Goal: Entertainment & Leisure: Consume media (video, audio)

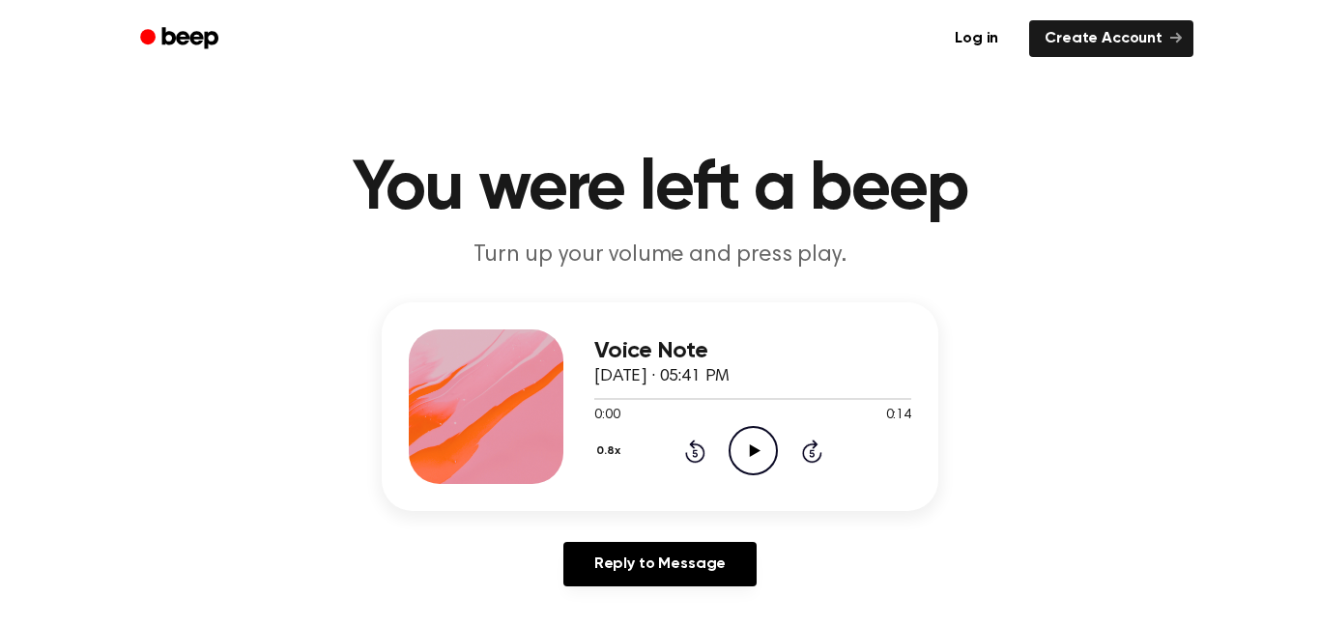
click at [758, 477] on div "Voice Note [DATE] · 05:41 PM 0:00 0:14 Your browser does not support the [objec…" at bounding box center [752, 406] width 317 height 155
click at [769, 476] on div "Voice Note [DATE] · 05:41 PM 0:00 0:14 Your browser does not support the [objec…" at bounding box center [752, 406] width 317 height 155
click at [782, 452] on div "0.8x Rewind 5 seconds Play Audio Skip 5 seconds" at bounding box center [752, 450] width 317 height 49
click at [777, 482] on div "Voice Note [DATE] · 05:41 PM 0:00 0:14 Your browser does not support the [objec…" at bounding box center [752, 406] width 317 height 155
click at [757, 474] on circle at bounding box center [752, 450] width 47 height 47
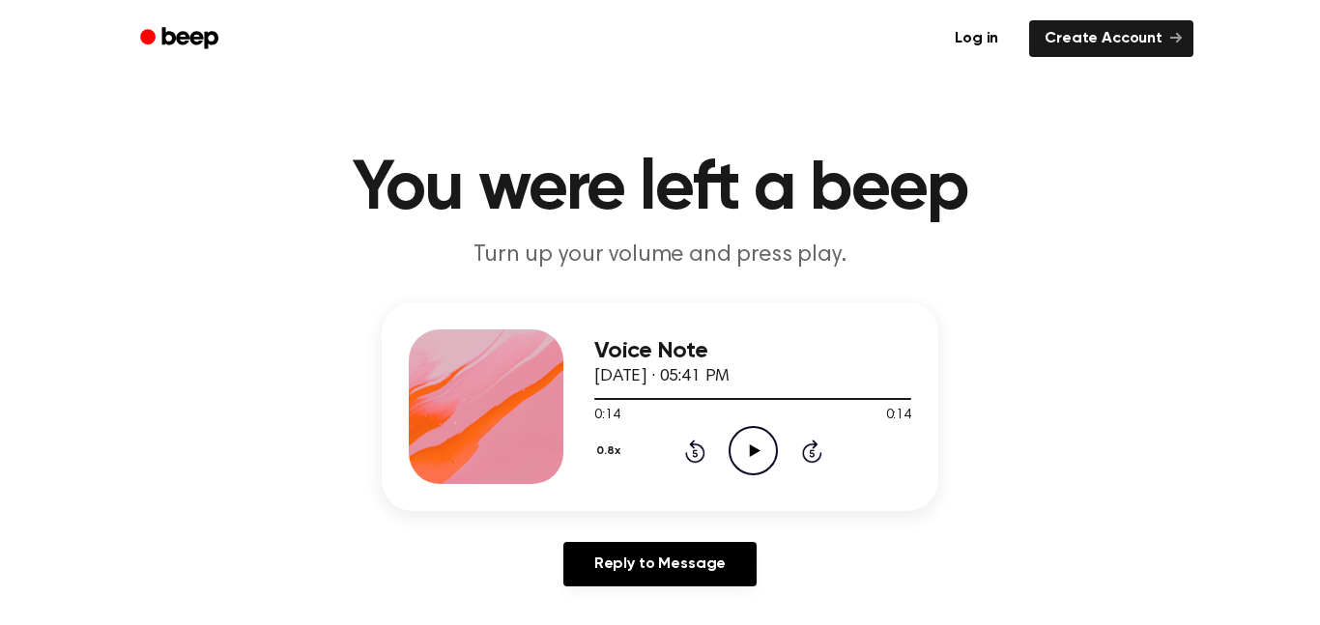
scroll to position [932, 0]
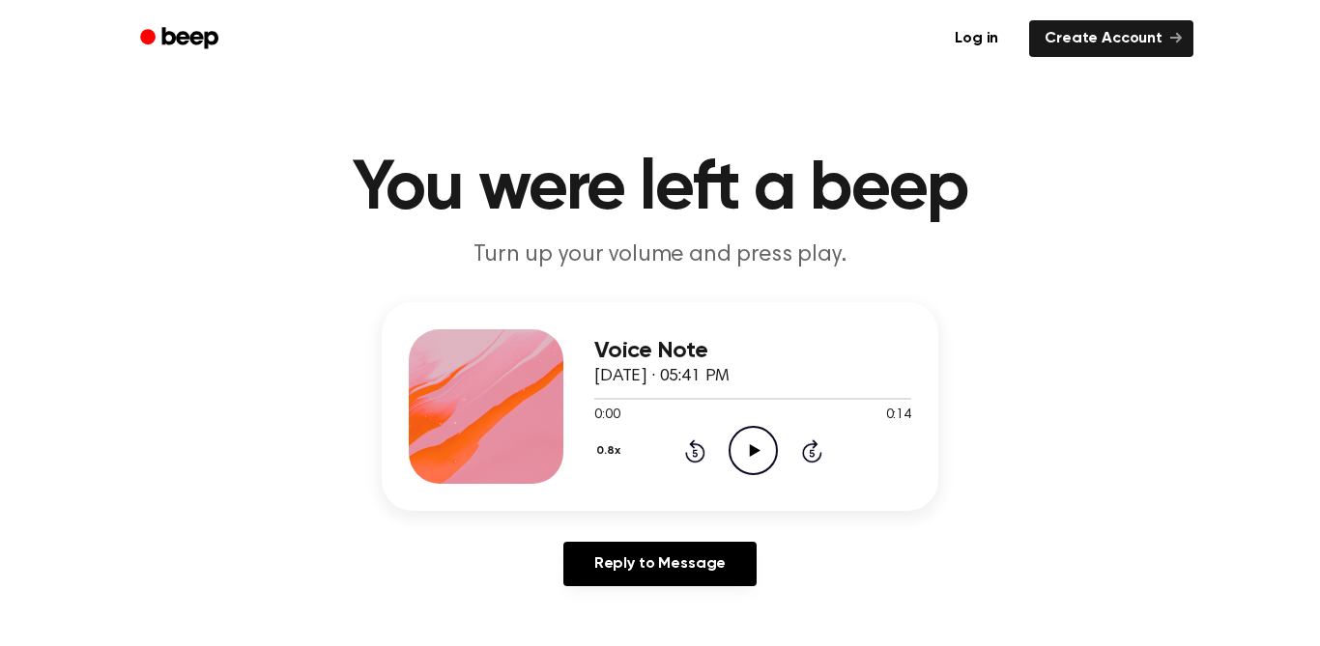
click at [756, 451] on icon at bounding box center [754, 450] width 11 height 13
click at [776, 460] on icon "Pause Audio" at bounding box center [752, 450] width 49 height 49
click at [767, 454] on icon "Play Audio" at bounding box center [752, 450] width 49 height 49
click at [774, 471] on icon "Play Audio" at bounding box center [752, 450] width 49 height 49
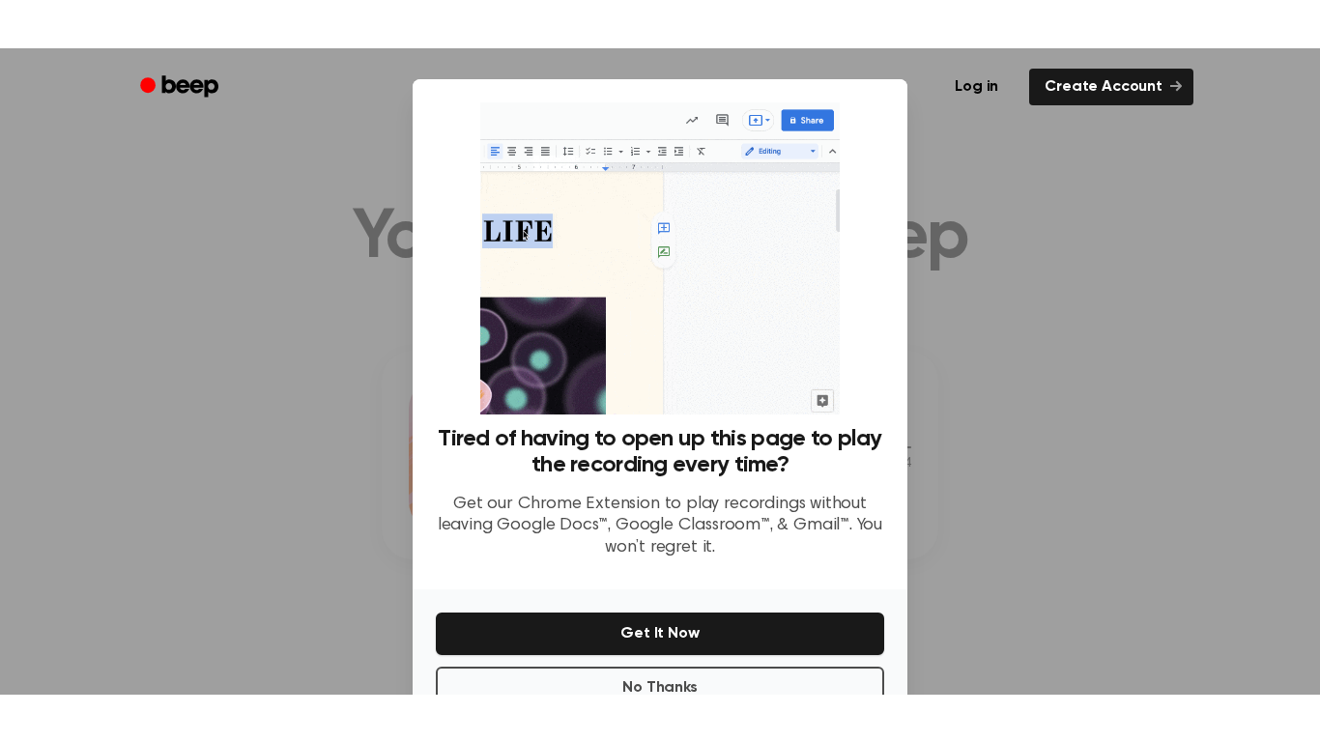
scroll to position [96, 0]
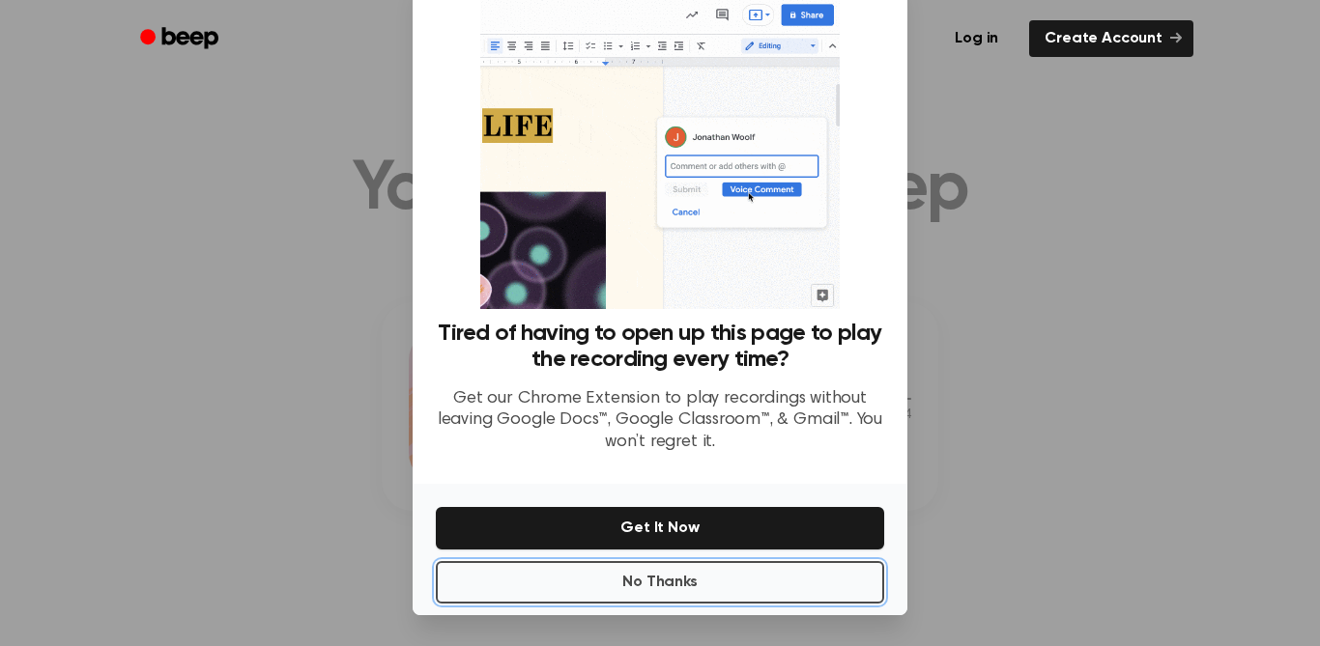
click at [748, 563] on button "No Thanks" at bounding box center [660, 582] width 448 height 43
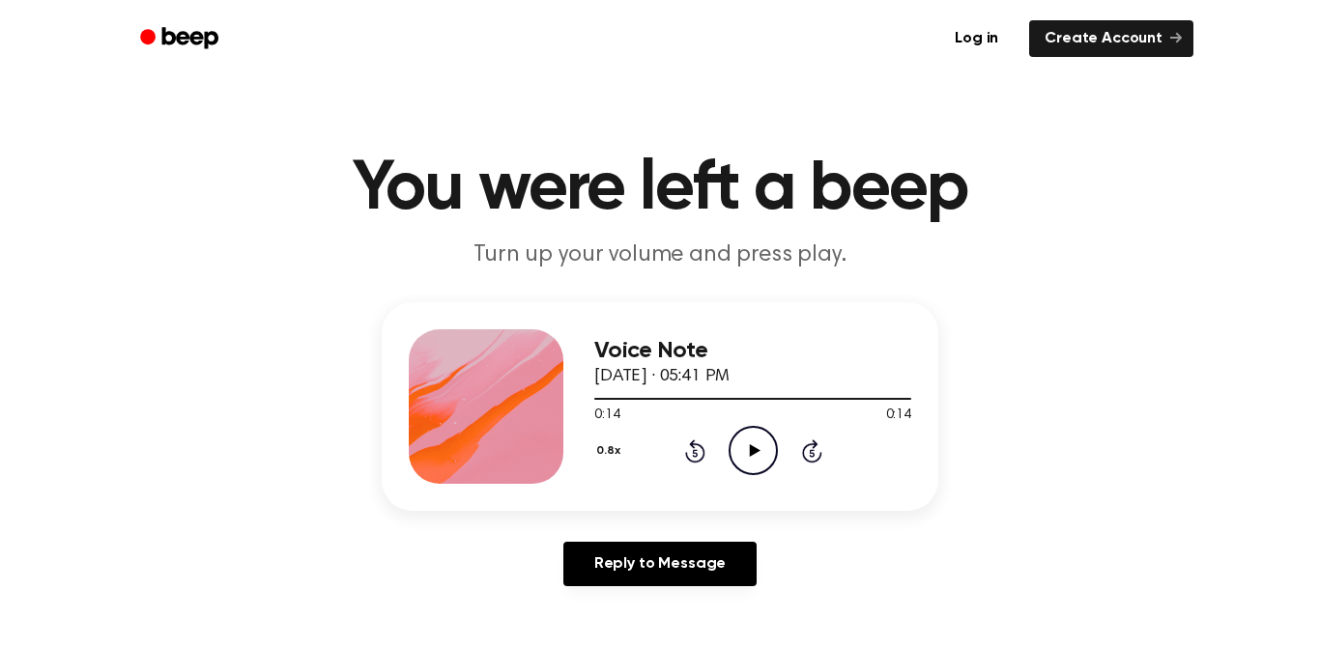
click at [756, 467] on icon "Play Audio" at bounding box center [752, 450] width 49 height 49
click at [765, 455] on icon "Pause Audio" at bounding box center [752, 450] width 49 height 49
click at [757, 468] on icon "Play Audio" at bounding box center [752, 450] width 49 height 49
click at [695, 453] on icon at bounding box center [694, 453] width 5 height 8
click at [769, 447] on icon "Pause Audio" at bounding box center [752, 450] width 49 height 49
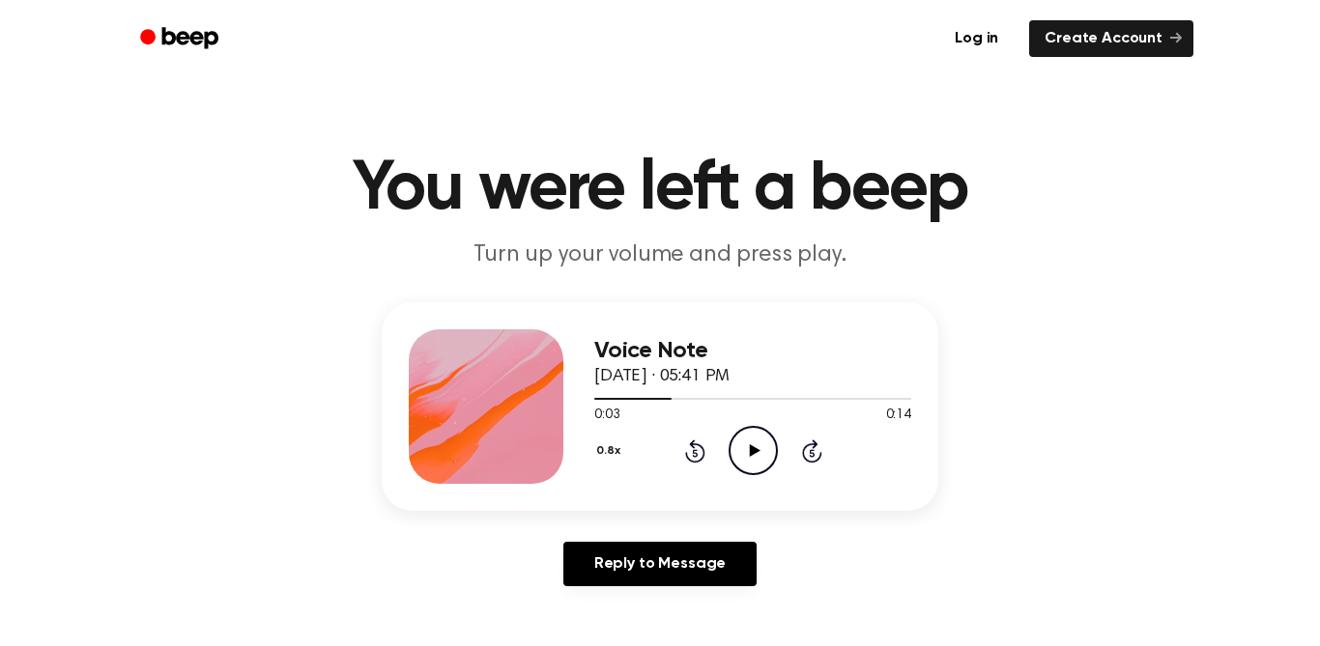
click at [765, 470] on icon "Play Audio" at bounding box center [752, 450] width 49 height 49
click at [700, 457] on icon "Rewind 5 seconds" at bounding box center [694, 451] width 21 height 25
click at [765, 456] on icon "Pause Audio" at bounding box center [752, 450] width 49 height 49
click at [764, 454] on icon "Play Audio" at bounding box center [752, 450] width 49 height 49
click at [766, 451] on icon "Pause Audio" at bounding box center [752, 450] width 49 height 49
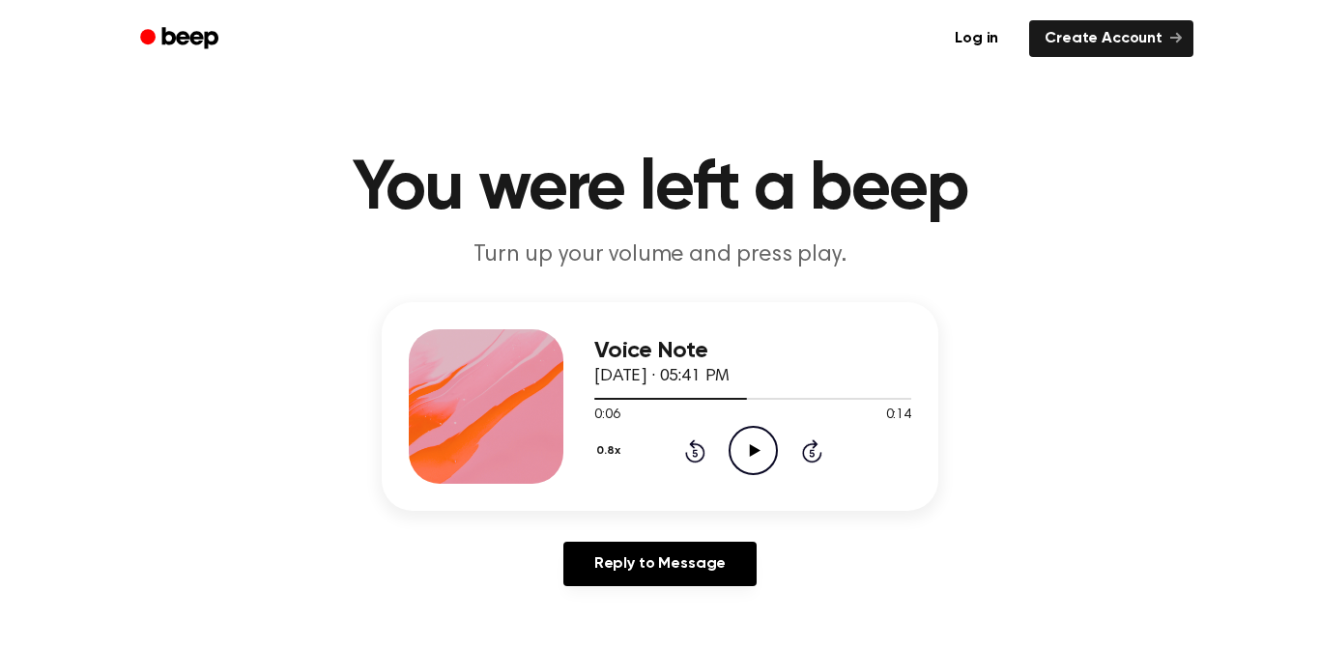
click at [769, 446] on icon "Play Audio" at bounding box center [752, 450] width 49 height 49
click at [767, 458] on icon "Pause Audio" at bounding box center [752, 450] width 49 height 49
click at [716, 464] on div "0.8x Rewind 5 seconds Play Audio Skip 5 seconds" at bounding box center [752, 450] width 317 height 49
click at [695, 454] on icon "Rewind 5 seconds" at bounding box center [694, 451] width 21 height 25
click at [748, 460] on icon "Play Audio" at bounding box center [752, 450] width 49 height 49
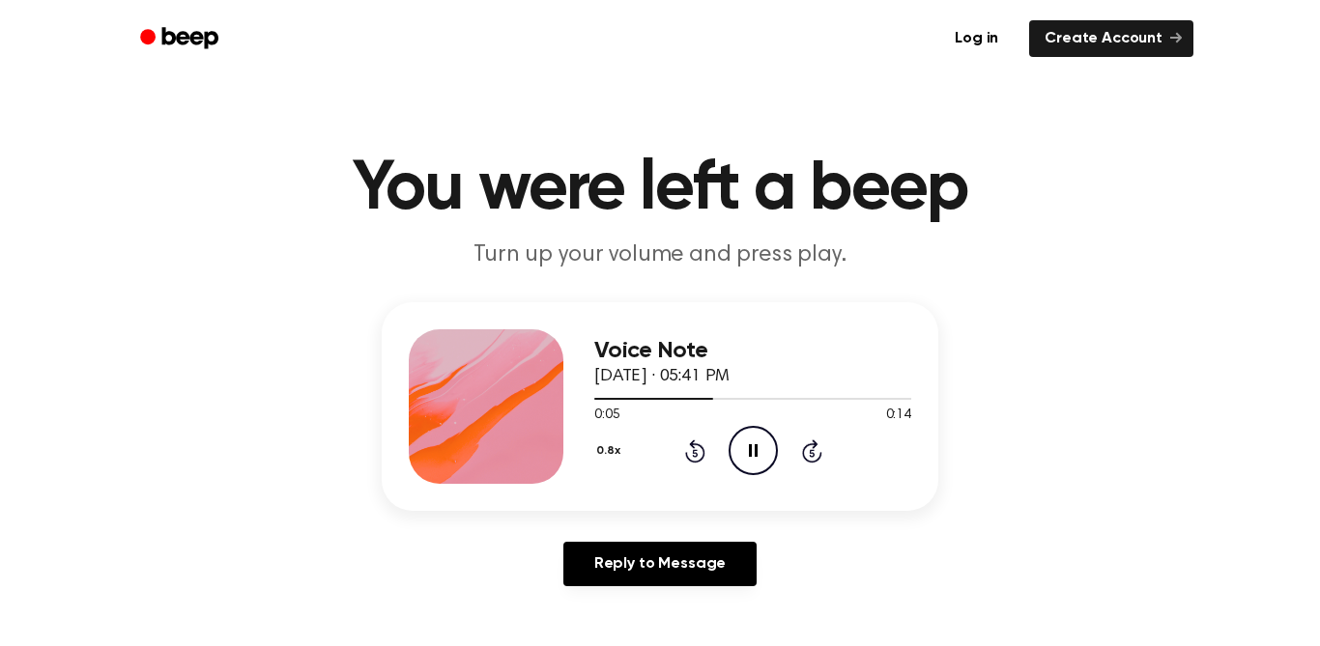
click at [758, 425] on div "0:05 0:14" at bounding box center [752, 416] width 317 height 20
click at [758, 458] on icon "Pause Audio" at bounding box center [752, 450] width 49 height 49
click at [762, 473] on circle at bounding box center [752, 450] width 47 height 47
click at [773, 460] on icon "Pause Audio" at bounding box center [752, 450] width 49 height 49
click at [695, 453] on icon at bounding box center [694, 453] width 5 height 8
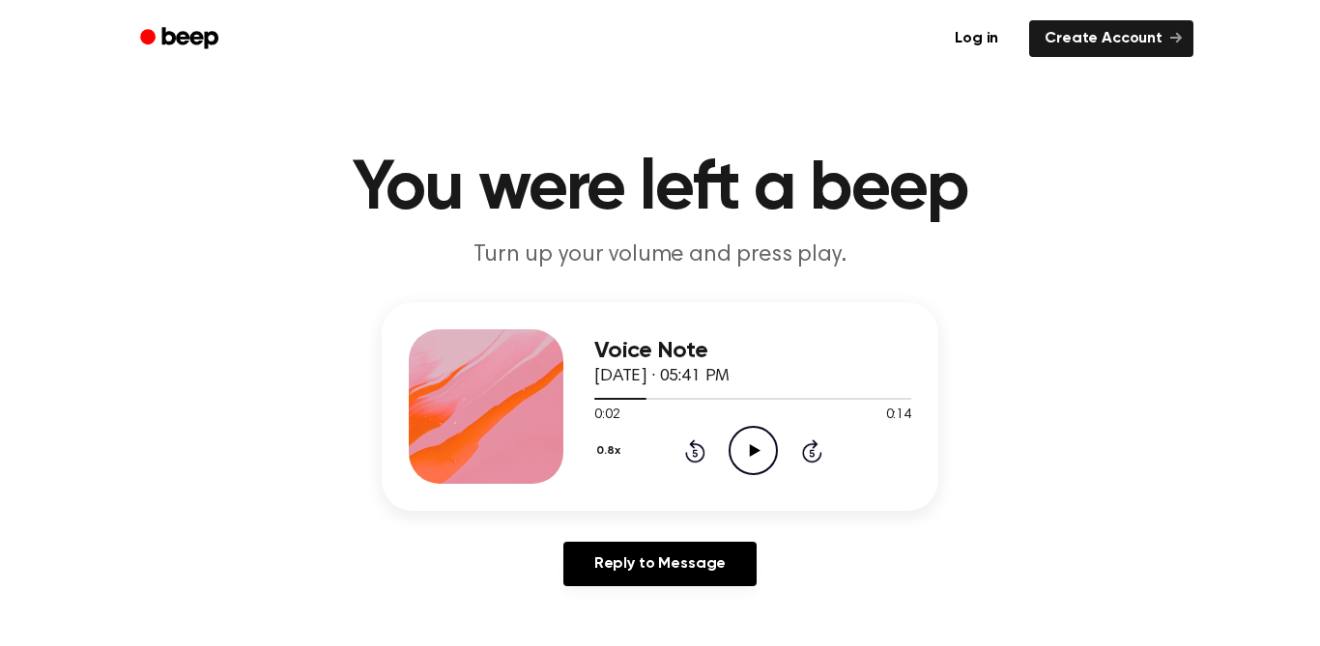
click at [748, 448] on icon "Play Audio" at bounding box center [752, 450] width 49 height 49
click at [736, 439] on icon "Pause Audio" at bounding box center [752, 450] width 49 height 49
click at [761, 449] on icon "Play Audio" at bounding box center [752, 450] width 49 height 49
click at [694, 452] on icon "Rewind 5 seconds" at bounding box center [694, 451] width 21 height 25
click at [755, 450] on icon at bounding box center [753, 450] width 9 height 13
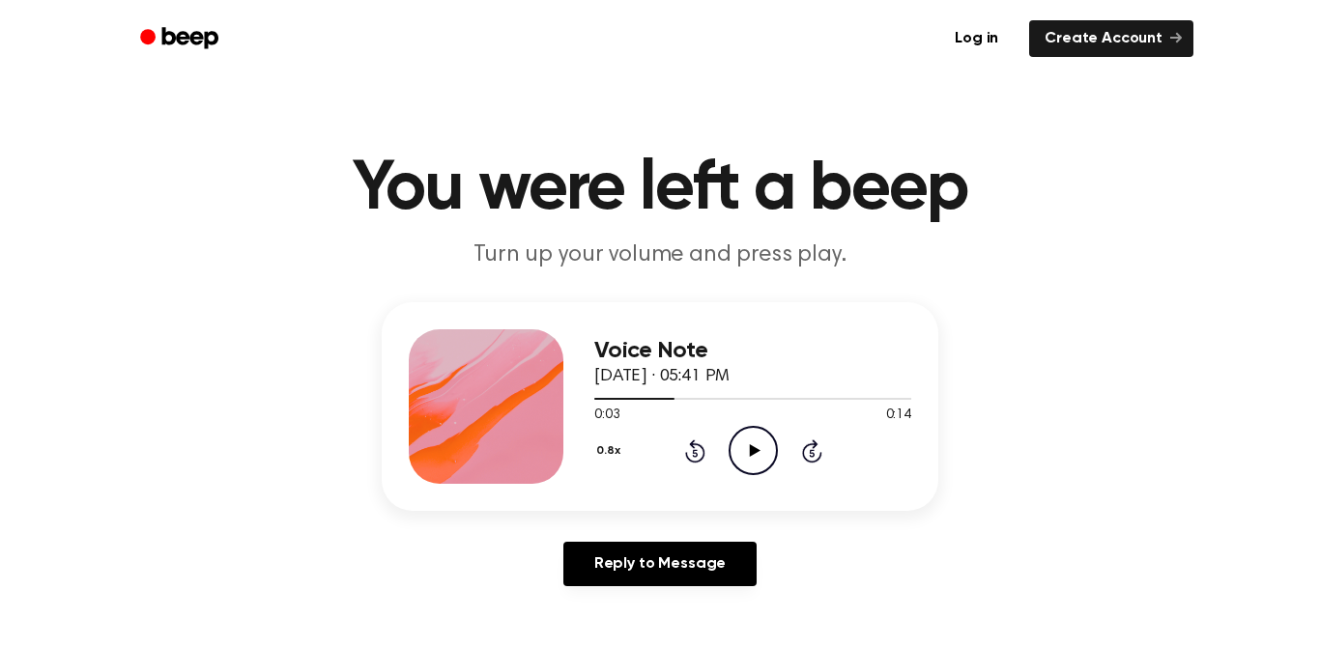
click at [700, 456] on icon "Rewind 5 seconds" at bounding box center [694, 451] width 21 height 25
click at [758, 468] on icon "Play Audio" at bounding box center [752, 450] width 49 height 49
click at [775, 473] on icon "Pause Audio" at bounding box center [752, 450] width 49 height 49
click at [695, 453] on icon at bounding box center [694, 453] width 5 height 8
click at [772, 461] on icon "Play Audio" at bounding box center [752, 450] width 49 height 49
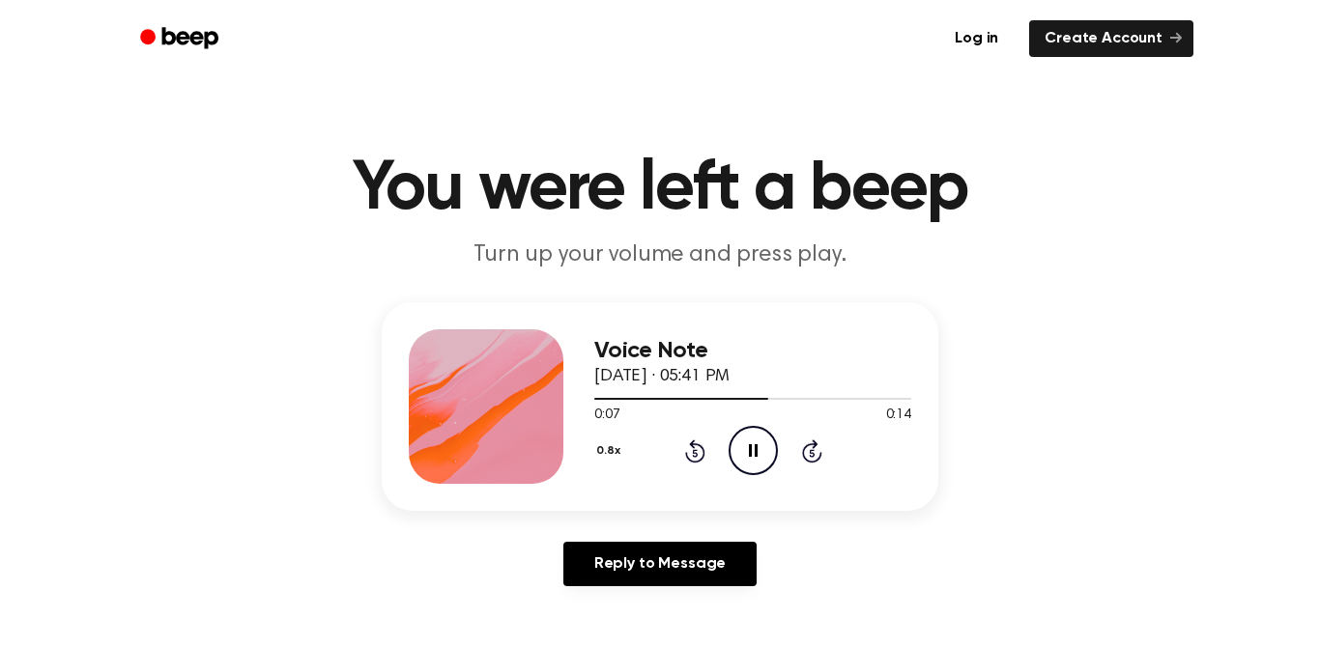
click at [755, 438] on icon "Pause Audio" at bounding box center [752, 450] width 49 height 49
click at [695, 453] on icon at bounding box center [694, 453] width 5 height 8
click at [746, 459] on icon "Play Audio" at bounding box center [752, 450] width 49 height 49
click at [763, 457] on icon "Pause Audio" at bounding box center [752, 450] width 49 height 49
click at [687, 463] on icon "Rewind 5 seconds" at bounding box center [694, 451] width 21 height 25
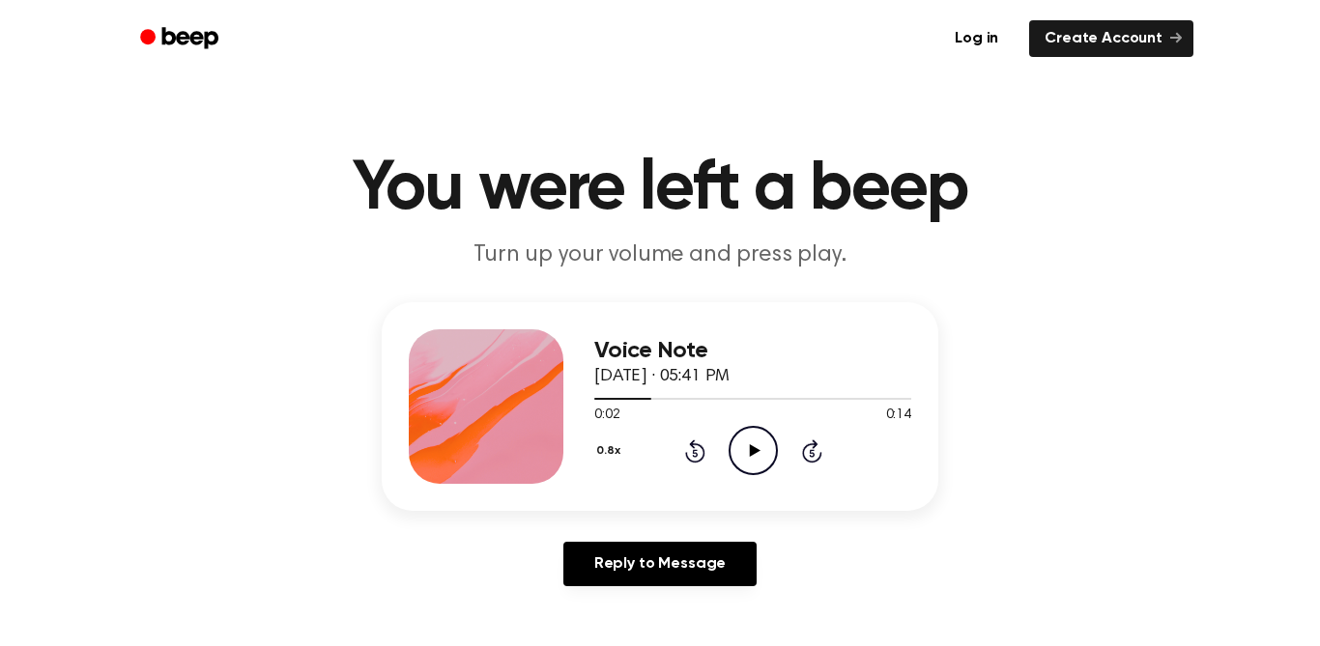
click at [756, 487] on div "Voice Note [DATE] · 05:41 PM 0:02 0:14 Your browser does not support the [objec…" at bounding box center [660, 406] width 557 height 209
click at [773, 465] on circle at bounding box center [752, 450] width 47 height 47
click at [751, 457] on icon at bounding box center [753, 450] width 9 height 13
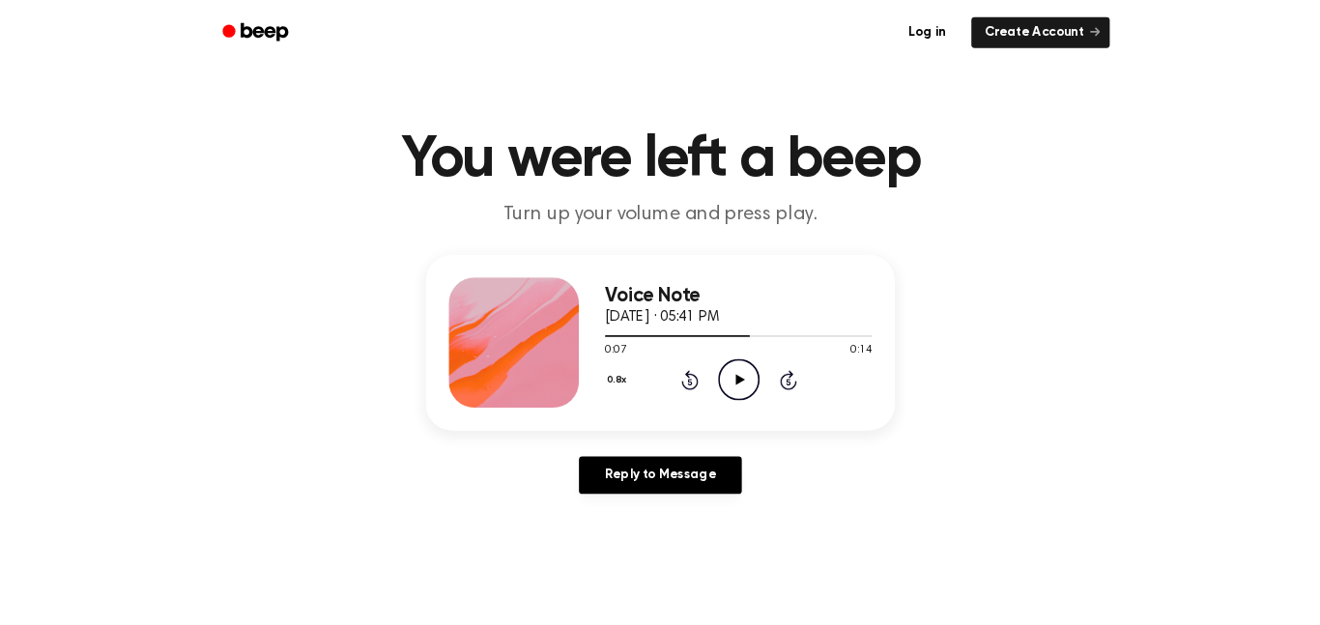
scroll to position [8, 0]
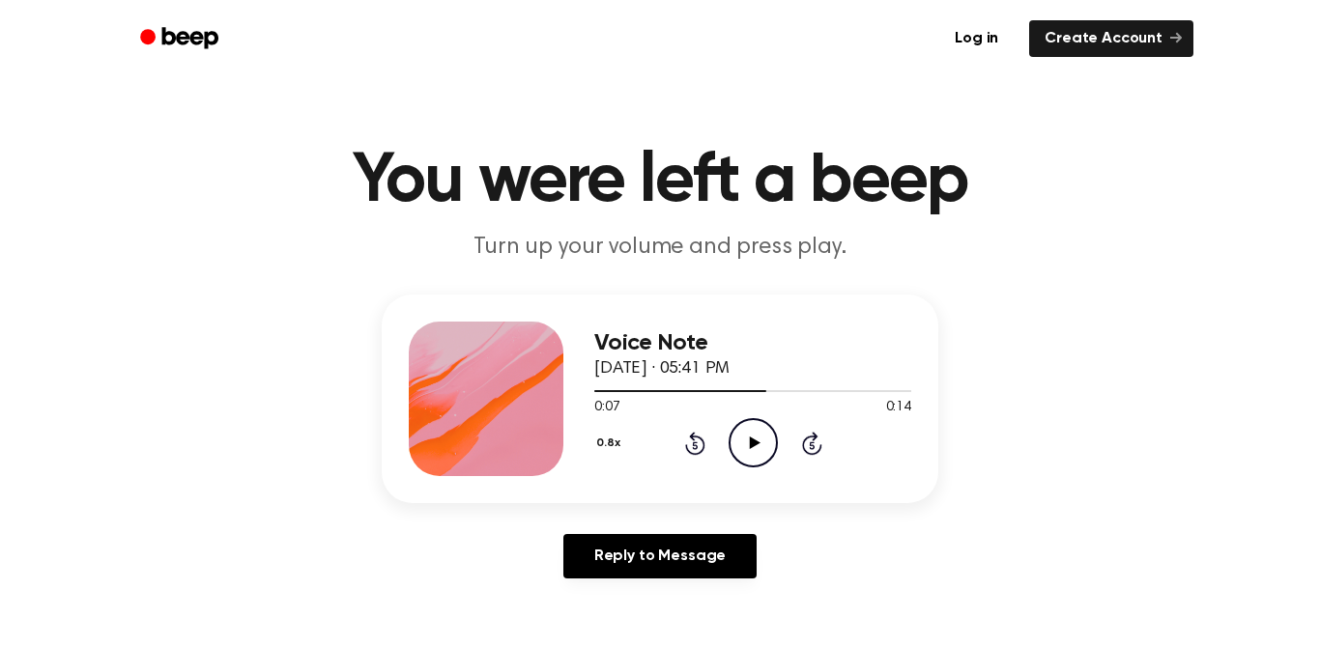
click at [716, 451] on div "0.8x Rewind 5 seconds Play Audio Skip 5 seconds" at bounding box center [752, 442] width 317 height 49
click at [705, 449] on div "0.8x Rewind 5 seconds Play Audio Skip 5 seconds" at bounding box center [752, 442] width 317 height 49
click at [695, 445] on icon at bounding box center [694, 446] width 5 height 8
click at [761, 456] on icon "Play Audio" at bounding box center [752, 442] width 49 height 49
click at [755, 444] on icon at bounding box center [753, 443] width 9 height 13
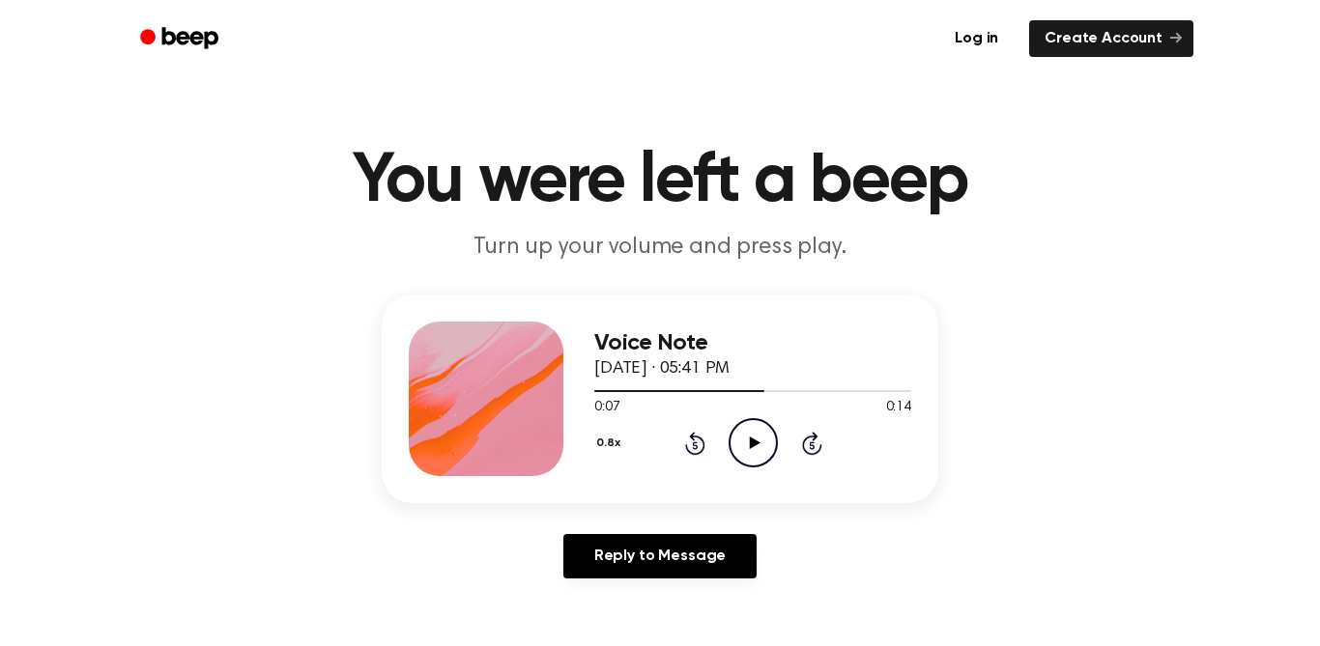
click at [695, 445] on icon at bounding box center [694, 446] width 5 height 8
click at [750, 448] on icon at bounding box center [754, 443] width 11 height 13
click at [764, 443] on icon "Pause Audio" at bounding box center [752, 442] width 49 height 49
click at [755, 449] on icon "Play Audio" at bounding box center [752, 442] width 49 height 49
click at [754, 447] on icon "Pause Audio" at bounding box center [752, 442] width 49 height 49
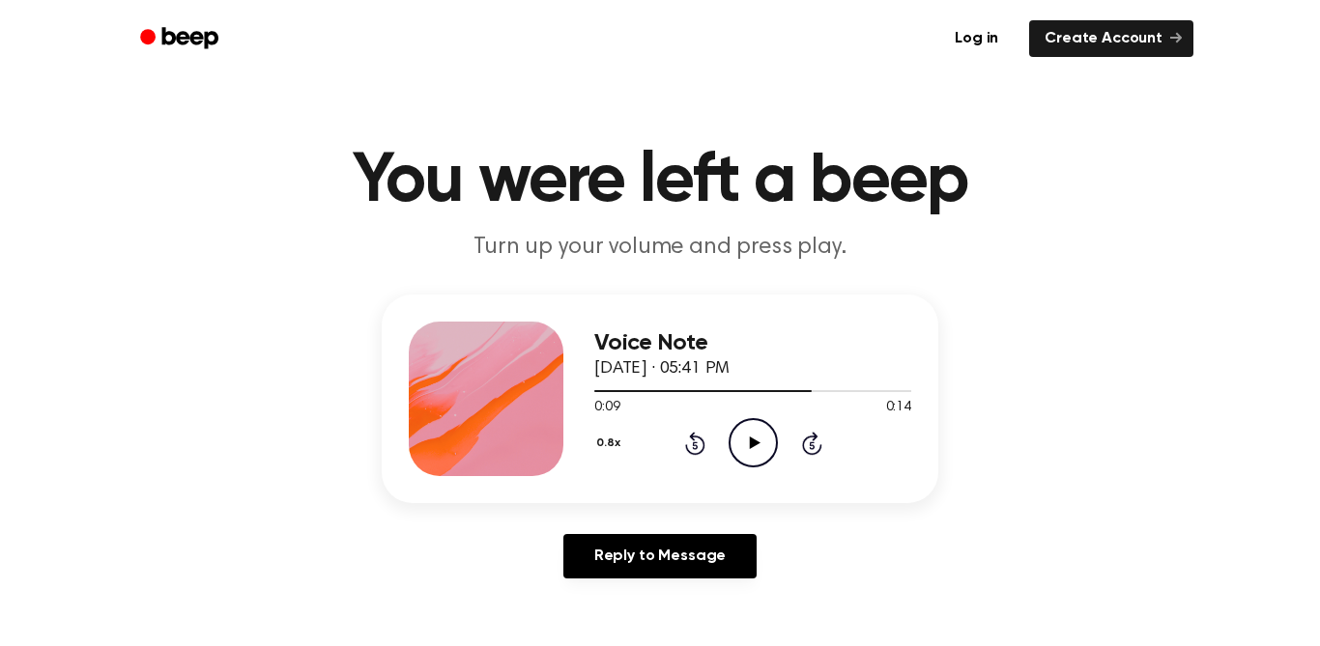
click at [695, 445] on icon at bounding box center [694, 446] width 5 height 8
click at [768, 446] on icon "Play Audio" at bounding box center [752, 442] width 49 height 49
click at [759, 442] on icon "Pause Audio" at bounding box center [752, 442] width 49 height 49
click at [695, 445] on icon at bounding box center [694, 446] width 5 height 8
click at [763, 458] on icon "Play Audio" at bounding box center [752, 442] width 49 height 49
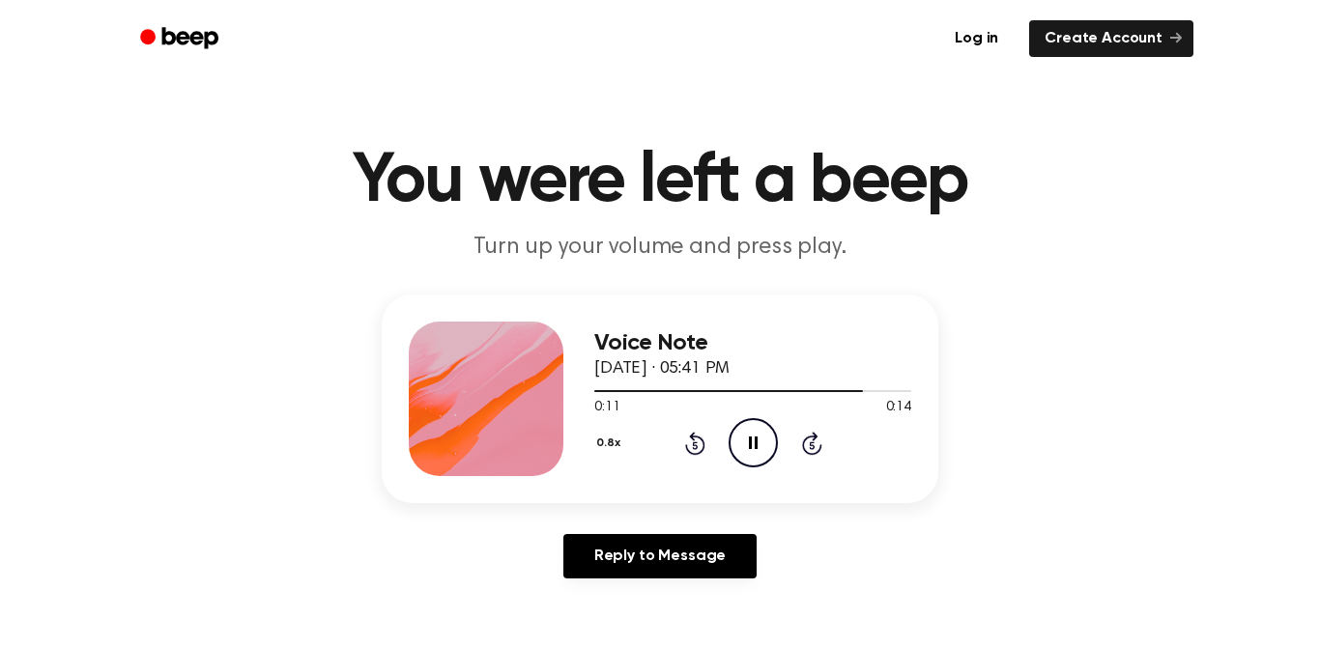
click at [695, 445] on icon at bounding box center [694, 446] width 5 height 8
click at [762, 440] on icon "Pause Audio" at bounding box center [752, 442] width 49 height 49
click at [770, 456] on icon "Play Audio" at bounding box center [752, 442] width 49 height 49
click at [695, 445] on icon at bounding box center [694, 446] width 5 height 8
click at [768, 448] on icon "Play Audio" at bounding box center [752, 442] width 49 height 49
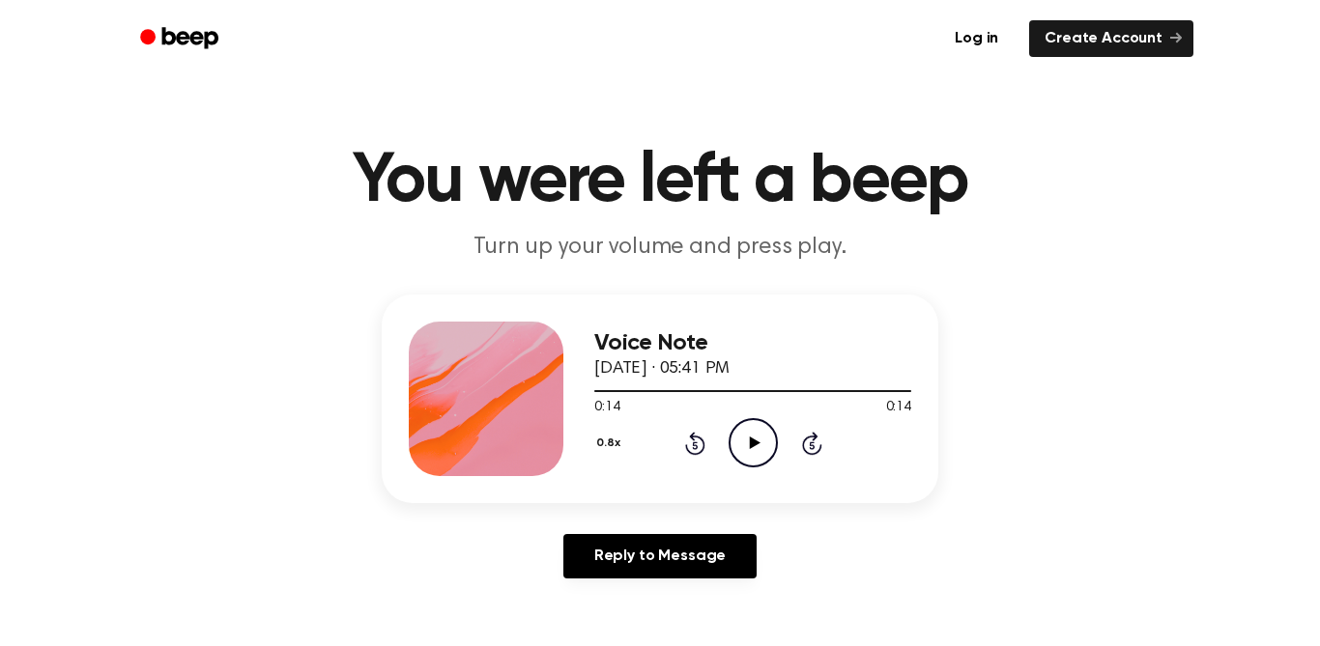
click at [976, 96] on main "You were left a beep Turn up your volume and press play. Voice Note [DATE] · 05…" at bounding box center [660, 587] width 1320 height 1191
